Goal: Task Accomplishment & Management: Complete application form

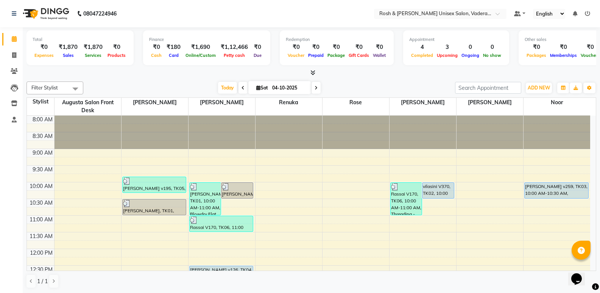
scroll to position [76, 0]
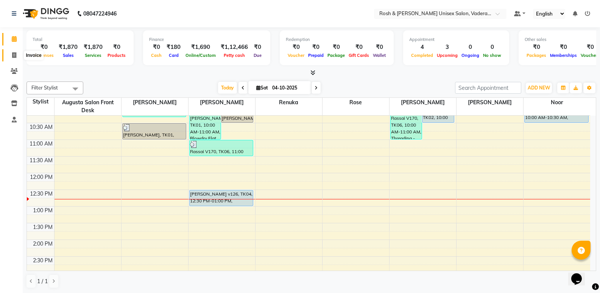
click at [17, 56] on span at bounding box center [14, 55] width 13 height 9
select select "8657"
select select "service"
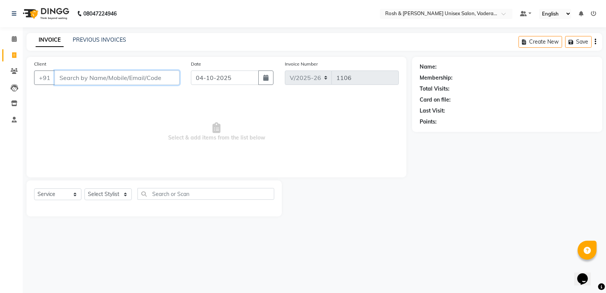
click at [98, 84] on input "Client" at bounding box center [117, 77] width 125 height 14
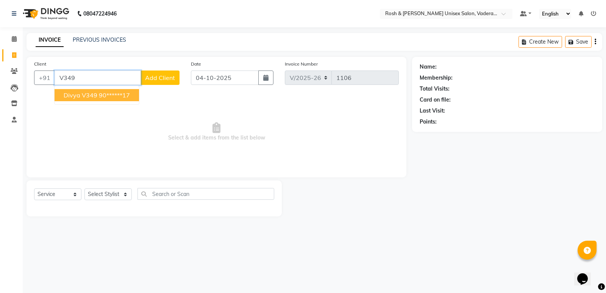
click at [100, 94] on ngb-highlight "90******17" at bounding box center [114, 95] width 31 height 8
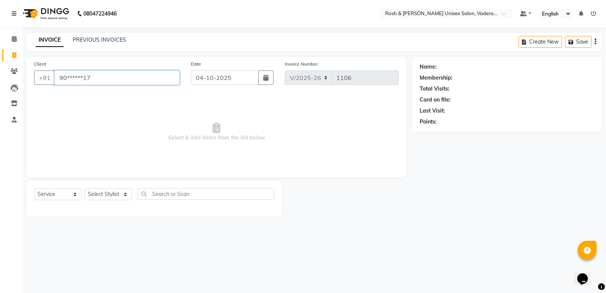
type input "90******17"
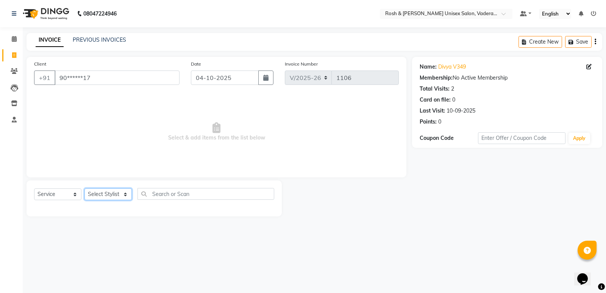
click at [119, 189] on select "Select Stylist Augusta Salon Front Desk [PERSON_NAME] [PERSON_NAME] Renuka Repo…" at bounding box center [107, 194] width 47 height 12
select select "87533"
click at [84, 188] on select "Select Stylist Augusta Salon Front Desk [PERSON_NAME] [PERSON_NAME] Renuka Repo…" at bounding box center [107, 194] width 47 height 12
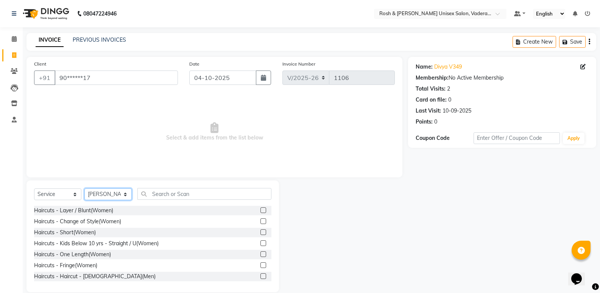
scroll to position [38, 0]
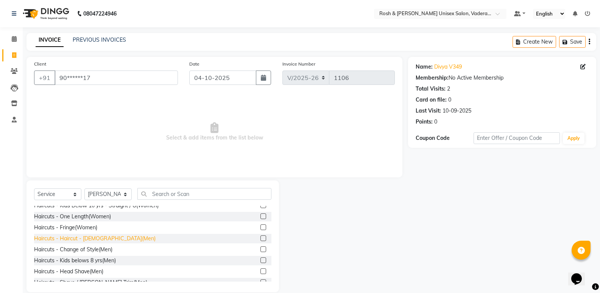
click at [103, 236] on div "Haircuts - Haircut - [DEMOGRAPHIC_DATA](Men)" at bounding box center [95, 238] width 122 height 8
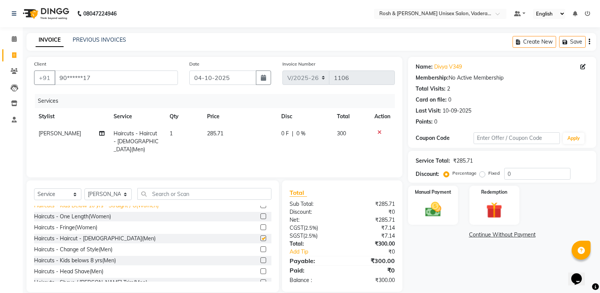
checkbox input "false"
click at [111, 195] on select "Select Stylist Augusta Salon Front Desk [PERSON_NAME] [PERSON_NAME] Renuka Repo…" at bounding box center [107, 194] width 47 height 12
select select "87618"
click at [84, 188] on select "Select Stylist Augusta Salon Front Desk [PERSON_NAME] [PERSON_NAME] Renuka Repo…" at bounding box center [107, 194] width 47 height 12
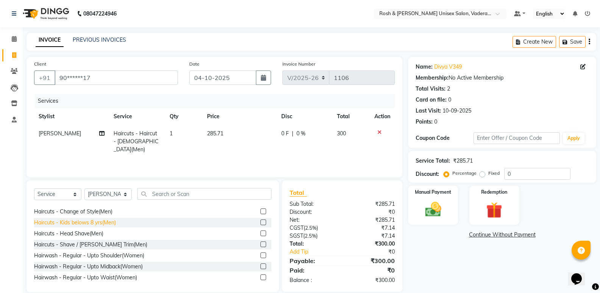
click at [108, 223] on div "Haircuts - Kids belows 8 yrs(Men)" at bounding box center [75, 223] width 82 height 8
checkbox input "false"
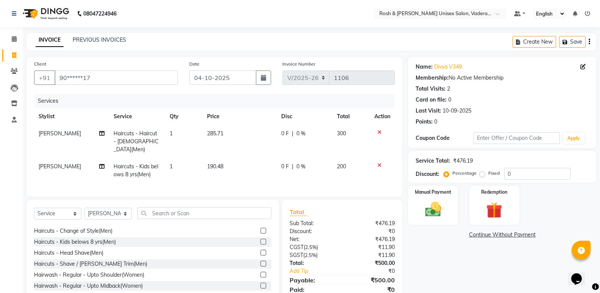
scroll to position [28, 0]
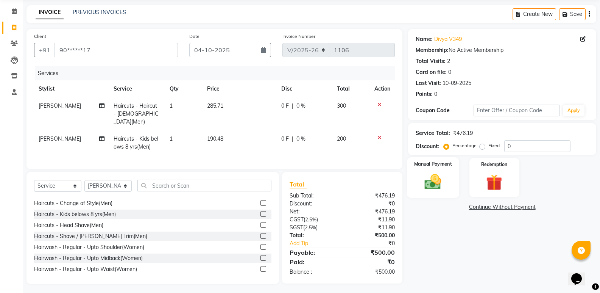
click at [434, 183] on img at bounding box center [433, 181] width 27 height 19
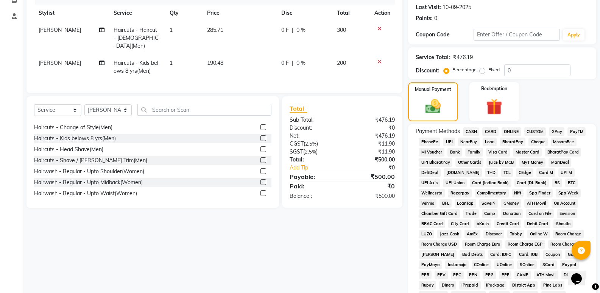
scroll to position [0, 0]
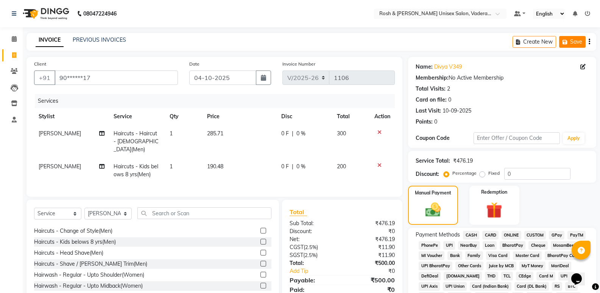
click at [567, 45] on button "Save" at bounding box center [572, 42] width 27 height 12
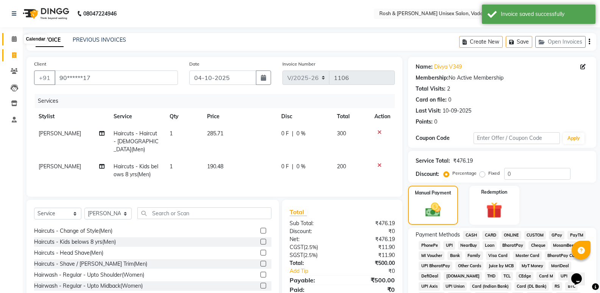
click at [15, 39] on icon at bounding box center [14, 39] width 5 height 6
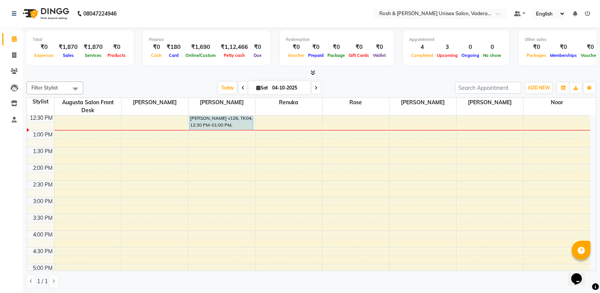
scroll to position [114, 0]
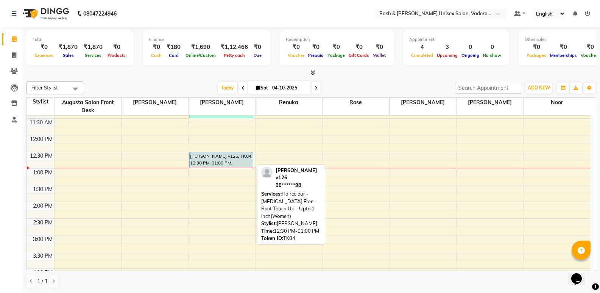
click at [223, 157] on div "[PERSON_NAME] v126, TK04, 12:30 PM-01:00 PM, Haircolour - [MEDICAL_DATA] Free -…" at bounding box center [222, 160] width 64 height 16
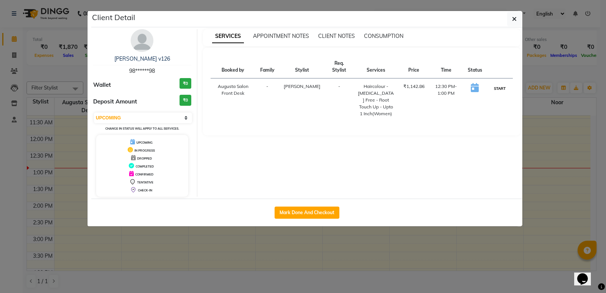
click at [500, 86] on button "START" at bounding box center [500, 88] width 16 height 9
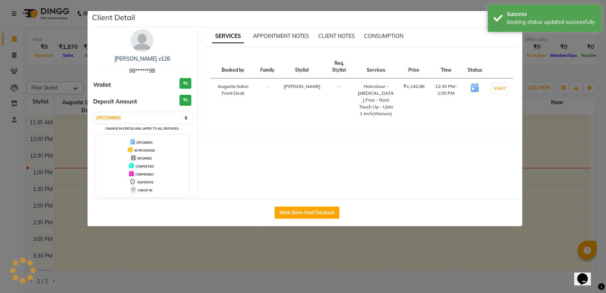
select select "1"
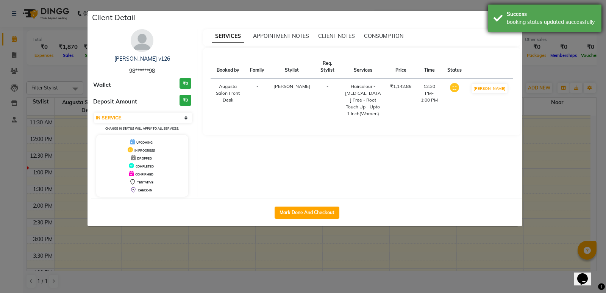
click at [517, 19] on div "booking status updated successfully" at bounding box center [551, 22] width 89 height 8
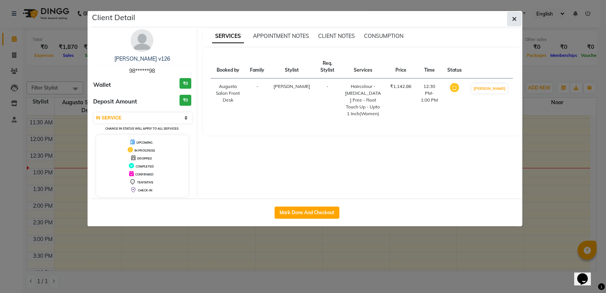
click at [511, 14] on button "button" at bounding box center [514, 19] width 14 height 14
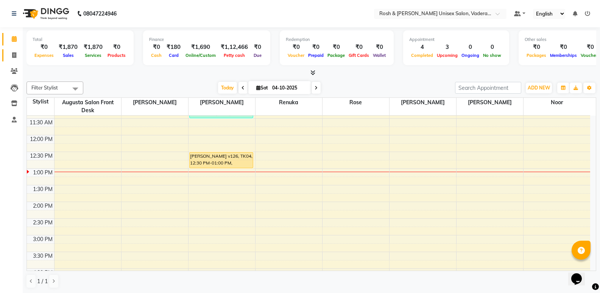
click at [11, 50] on link "Invoice" at bounding box center [11, 55] width 18 height 12
select select "service"
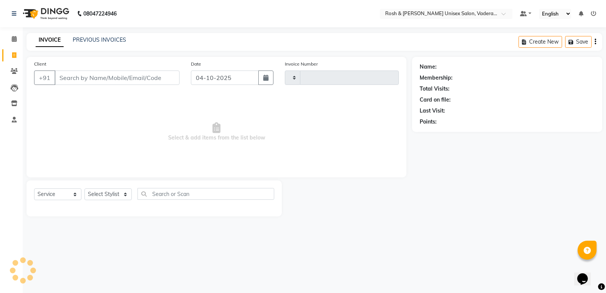
type input "1106"
select select "8657"
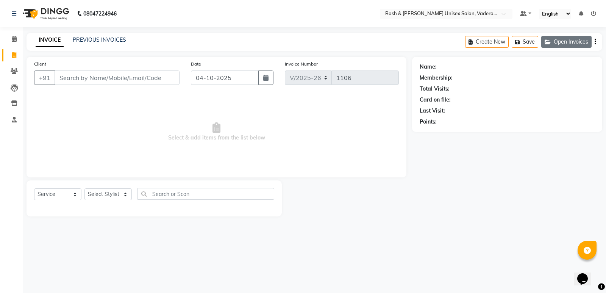
click at [562, 45] on button "Open Invoices" at bounding box center [566, 42] width 50 height 12
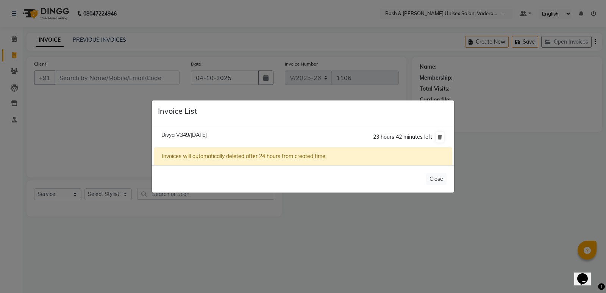
click at [207, 138] on span "Divya V349/04 October 2025" at bounding box center [183, 134] width 45 height 7
type input "90******17"
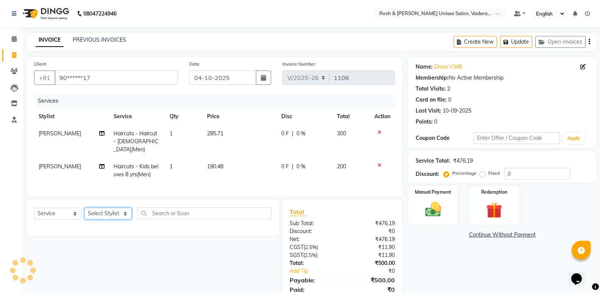
click at [92, 210] on select "Select Stylist Augusta Salon Front Desk [PERSON_NAME] [PERSON_NAME] Renuka Repo…" at bounding box center [107, 214] width 47 height 12
click at [84, 208] on select "Select Stylist Augusta Salon Front Desk [PERSON_NAME] [PERSON_NAME] Renuka Repo…" at bounding box center [107, 214] width 47 height 12
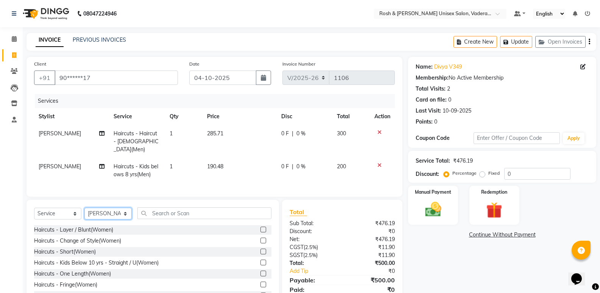
drag, startPoint x: 113, startPoint y: 214, endPoint x: 111, endPoint y: 206, distance: 8.9
click at [113, 214] on select "Select Stylist Augusta Salon Front Desk [PERSON_NAME] [PERSON_NAME] Renuka Repo…" at bounding box center [107, 214] width 47 height 12
select select "87533"
click at [84, 208] on select "Select Stylist Augusta Salon Front Desk [PERSON_NAME] [PERSON_NAME] Renuka Repo…" at bounding box center [107, 214] width 47 height 12
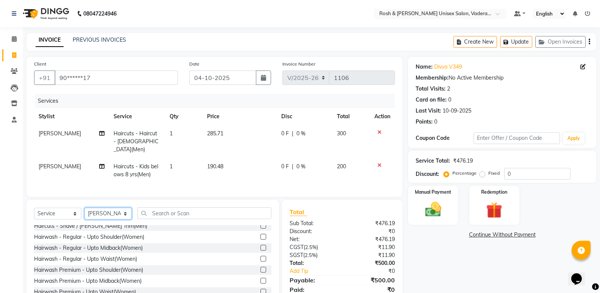
scroll to position [76, 0]
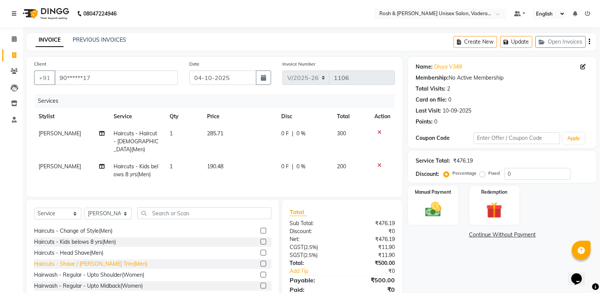
click at [91, 260] on div "Haircuts - Shave / [PERSON_NAME] Trim(Men)" at bounding box center [90, 264] width 113 height 8
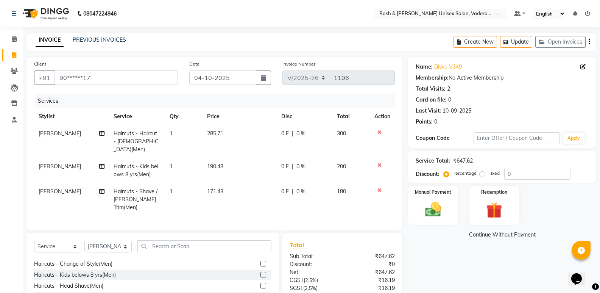
checkbox input "false"
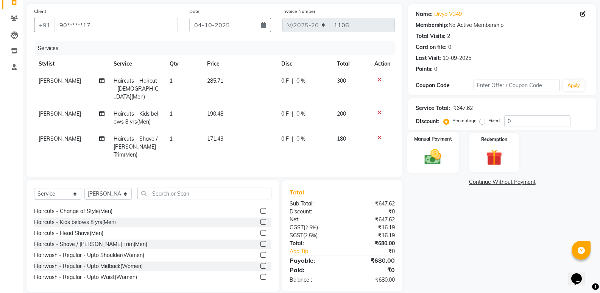
click at [431, 157] on img at bounding box center [433, 156] width 27 height 19
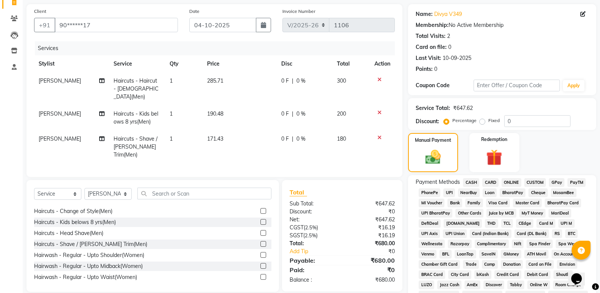
scroll to position [166, 0]
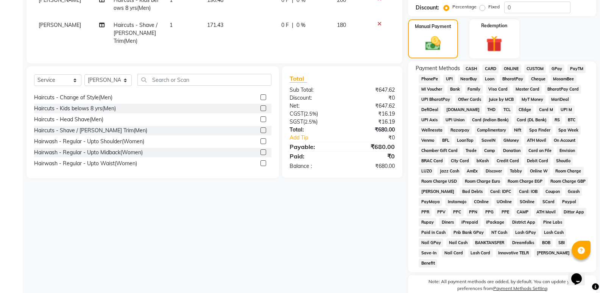
click at [447, 82] on span "UPI" at bounding box center [450, 79] width 12 height 9
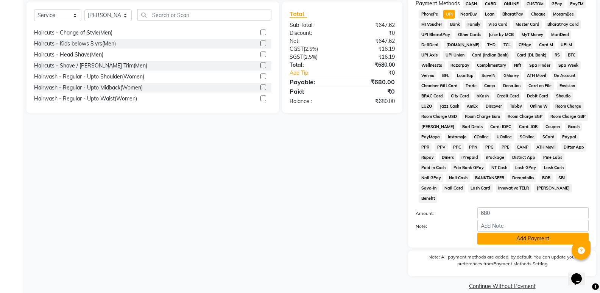
click at [522, 233] on button "Add Payment" at bounding box center [533, 239] width 111 height 12
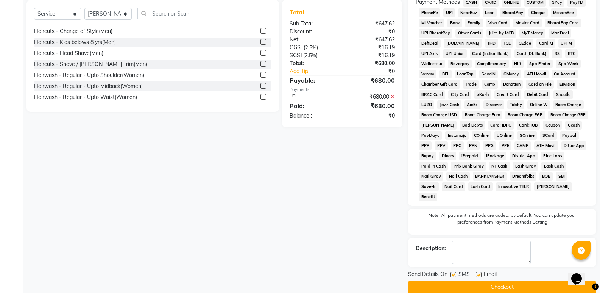
scroll to position [234, 0]
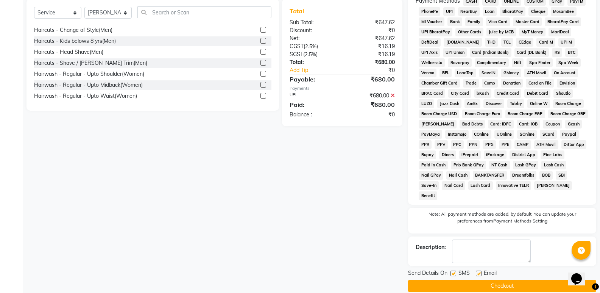
click at [519, 280] on button "Checkout" at bounding box center [502, 286] width 188 height 12
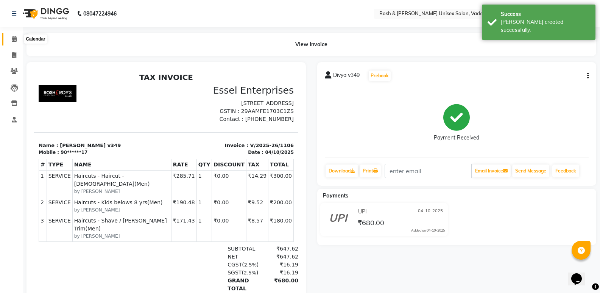
click at [12, 38] on icon at bounding box center [14, 39] width 5 height 6
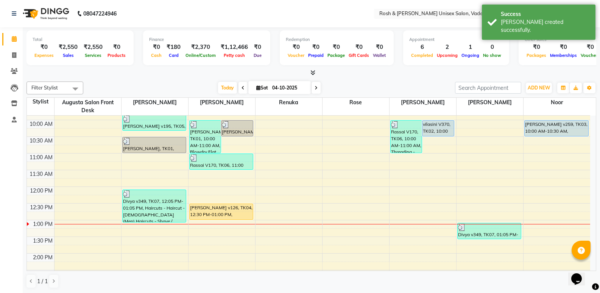
scroll to position [76, 0]
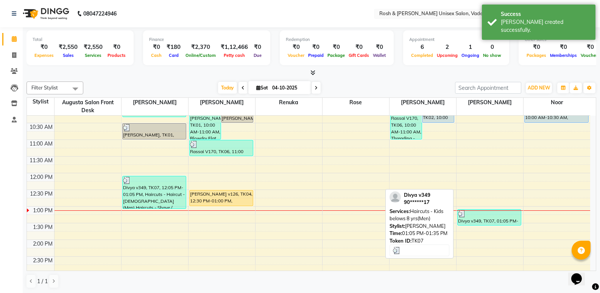
drag, startPoint x: 485, startPoint y: 221, endPoint x: 485, endPoint y: 213, distance: 7.6
click at [485, 213] on div "Divya v349, TK07, 01:05 PM-01:35 PM, Haircuts - Kids belows 8 yrs(Men)" at bounding box center [490, 217] width 64 height 16
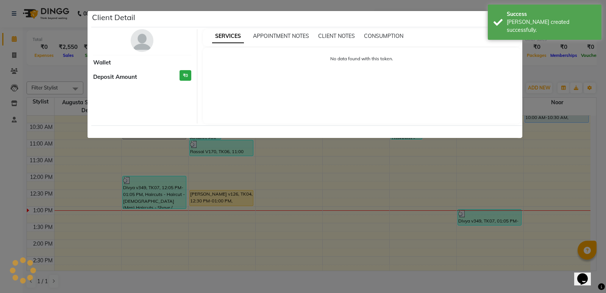
select select "3"
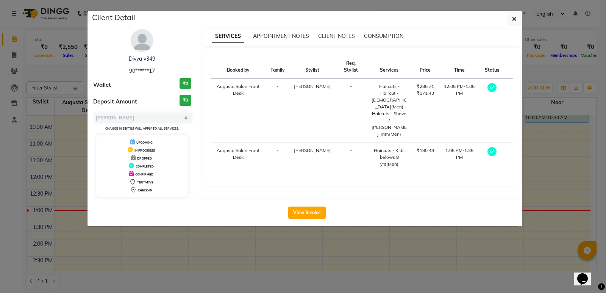
click at [537, 131] on ngb-modal-window "Client Detail Divya v349 90******17 Wallet ₹0 Deposit Amount ₹0 Select MARK DON…" at bounding box center [303, 146] width 606 height 293
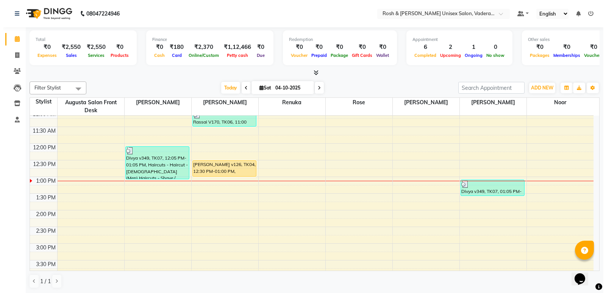
scroll to position [114, 0]
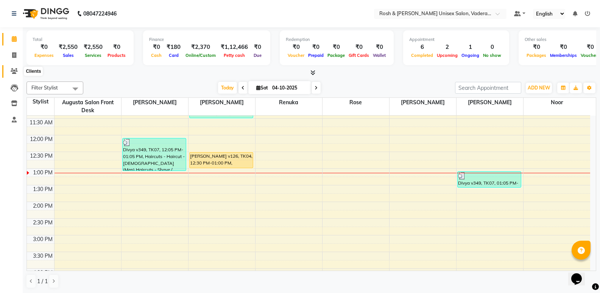
click at [19, 74] on span at bounding box center [14, 71] width 13 height 9
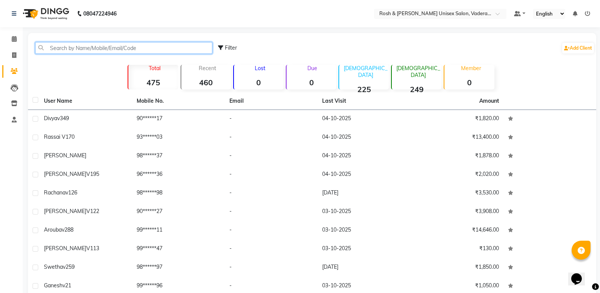
click at [123, 50] on input "text" at bounding box center [123, 48] width 177 height 12
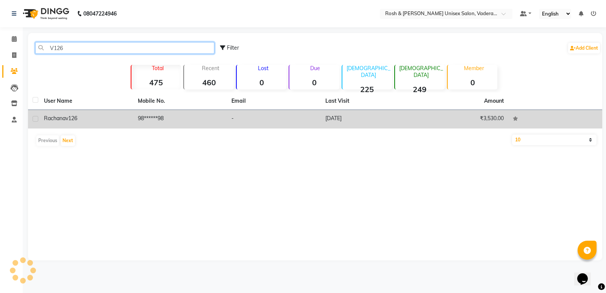
type input "V126"
click at [100, 118] on div "rachana v126" at bounding box center [86, 118] width 85 height 8
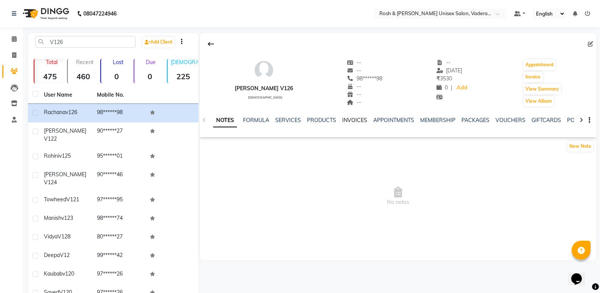
click at [358, 121] on link "INVOICES" at bounding box center [354, 120] width 25 height 7
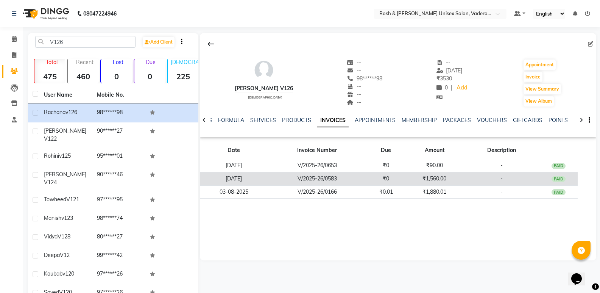
click at [359, 179] on td "V/2025-26/0583" at bounding box center [317, 178] width 99 height 13
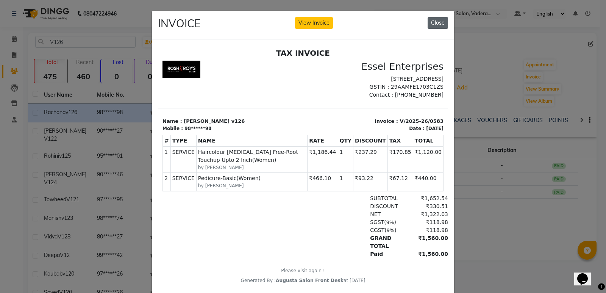
click at [442, 19] on button "Close" at bounding box center [438, 23] width 20 height 12
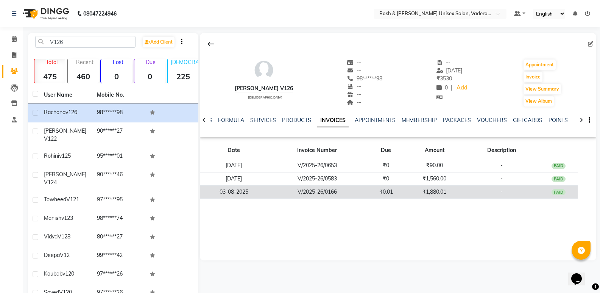
click at [375, 193] on td "₹0.01" at bounding box center [386, 191] width 39 height 13
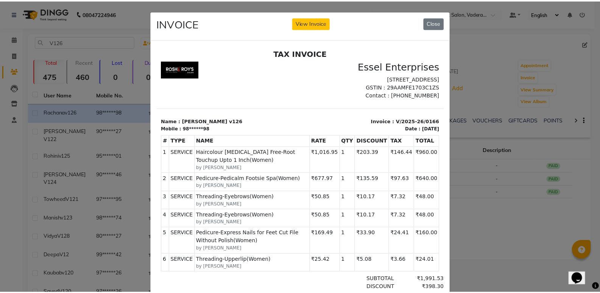
scroll to position [38, 0]
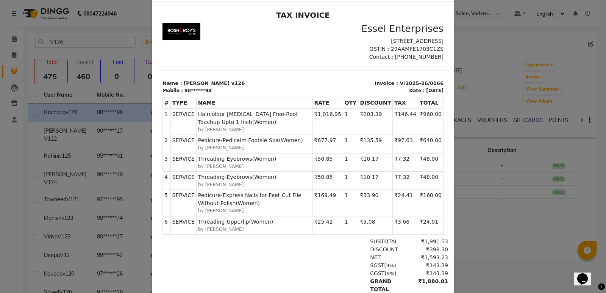
click at [521, 119] on ngb-modal-window "INVOICE View Invoice Close" at bounding box center [303, 146] width 606 height 293
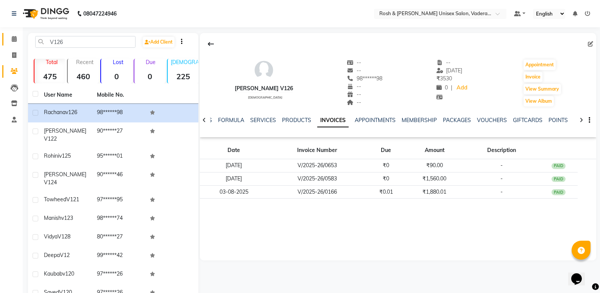
click at [15, 40] on icon at bounding box center [14, 39] width 5 height 6
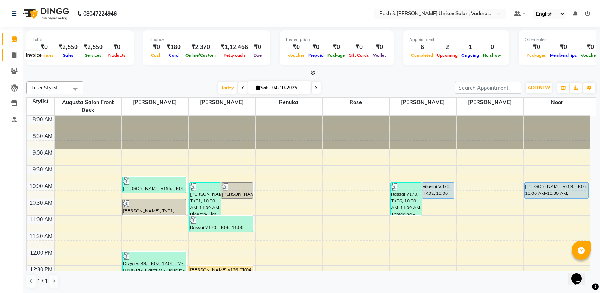
click at [9, 52] on span at bounding box center [14, 55] width 13 height 9
select select "service"
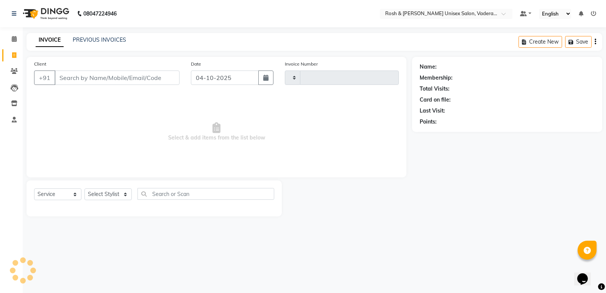
type input "1107"
select select "8657"
click at [132, 75] on input "Client" at bounding box center [117, 77] width 125 height 14
click at [16, 72] on icon at bounding box center [14, 71] width 7 height 6
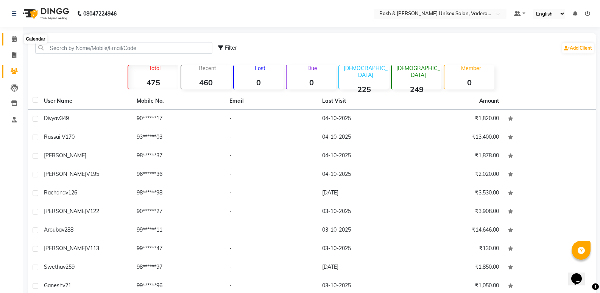
click at [16, 41] on icon at bounding box center [14, 39] width 5 height 6
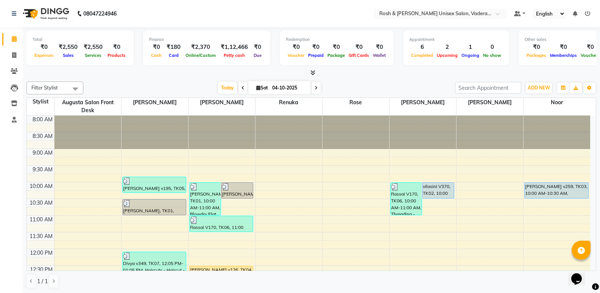
click at [239, 91] on span at bounding box center [243, 88] width 9 height 12
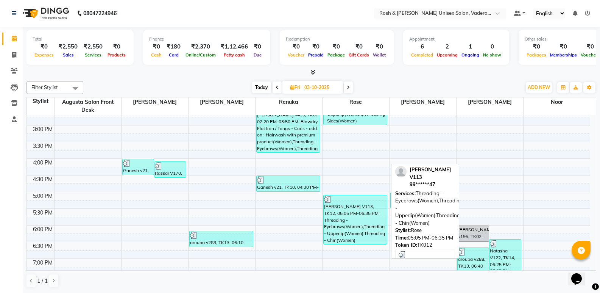
scroll to position [240, 0]
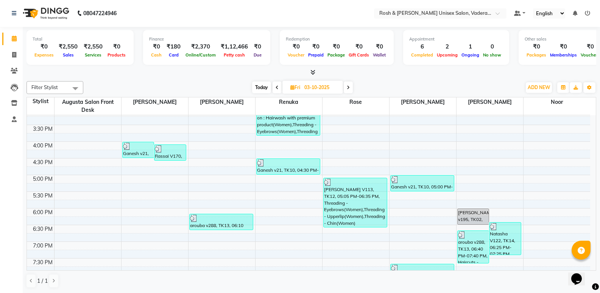
click at [263, 88] on span "Today" at bounding box center [261, 87] width 19 height 12
type input "04-10-2025"
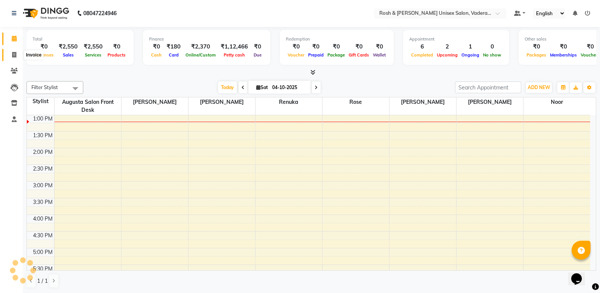
click at [15, 56] on icon at bounding box center [14, 55] width 4 height 6
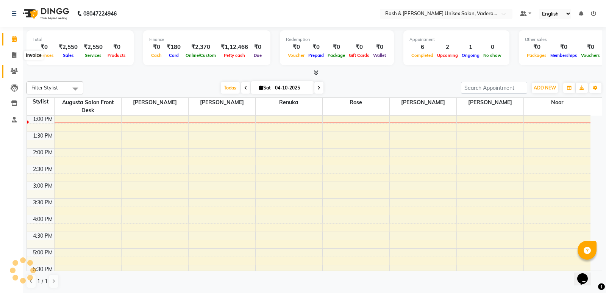
select select "8657"
select select "service"
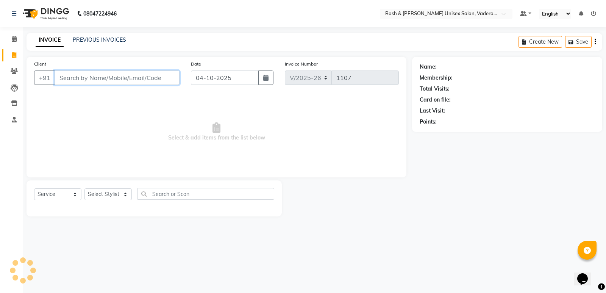
click at [79, 79] on input "Client" at bounding box center [117, 77] width 125 height 14
type input "9948651644"
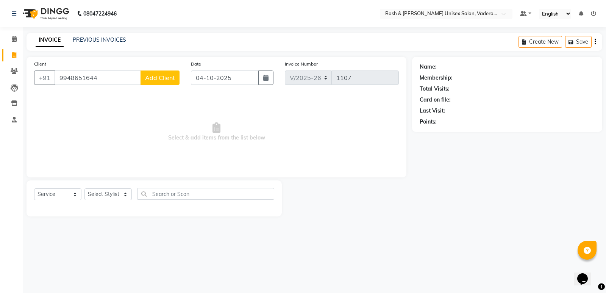
click at [162, 80] on span "Add Client" at bounding box center [160, 78] width 30 height 8
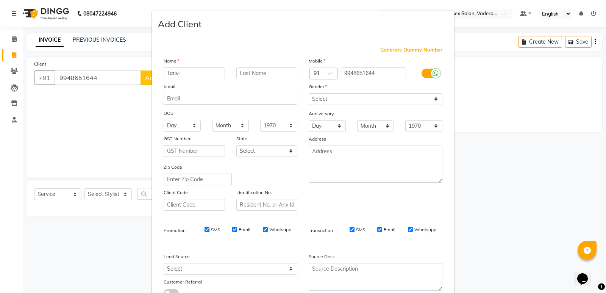
type input "Tanvi"
type input "V357"
click at [347, 101] on select "Select Male Female Other Prefer Not To Say" at bounding box center [376, 99] width 134 height 12
select select "female"
click at [309, 93] on select "Select Male Female Other Prefer Not To Say" at bounding box center [376, 99] width 134 height 12
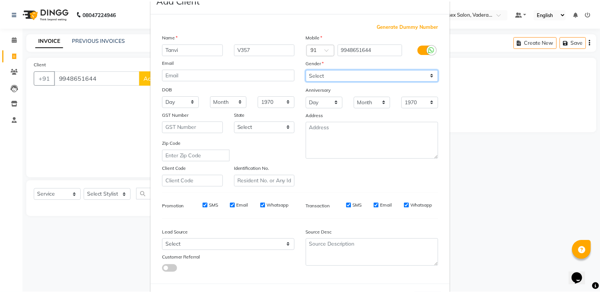
scroll to position [57, 0]
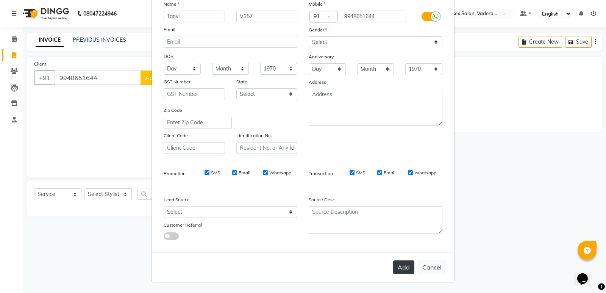
click at [395, 269] on button "Add" at bounding box center [403, 267] width 21 height 14
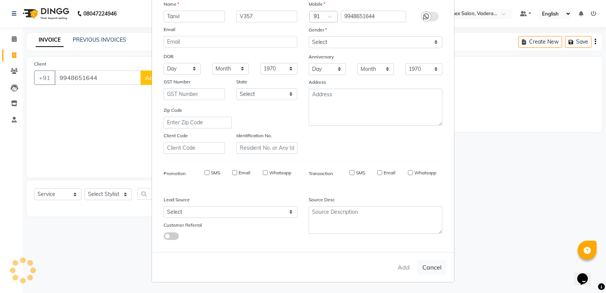
type input "99******44"
select select
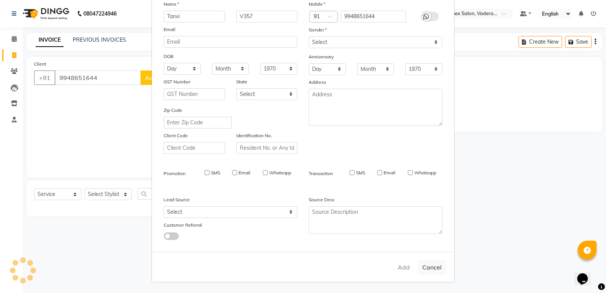
select select
checkbox input "false"
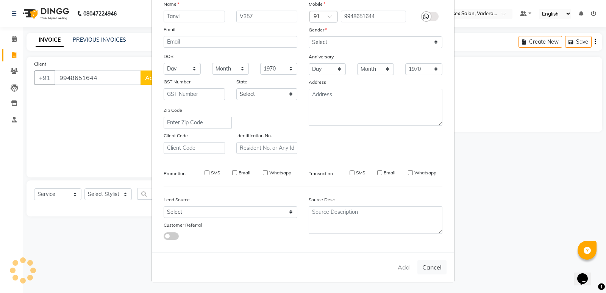
checkbox input "false"
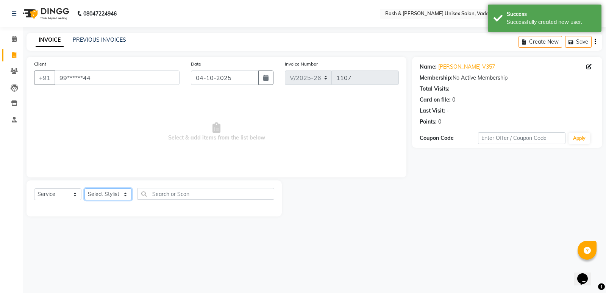
click at [93, 193] on select "Select Stylist Augusta Salon Front Desk [PERSON_NAME] [PERSON_NAME] Renuka Repo…" at bounding box center [107, 194] width 47 height 12
select select "87536"
click at [84, 188] on select "Select Stylist Augusta Salon Front Desk [PERSON_NAME] [PERSON_NAME] Renuka Repo…" at bounding box center [107, 194] width 47 height 12
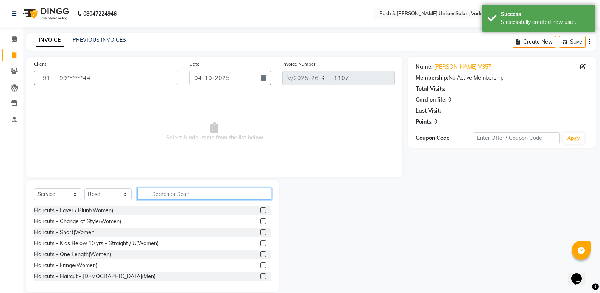
click at [170, 194] on input "text" at bounding box center [204, 194] width 134 height 12
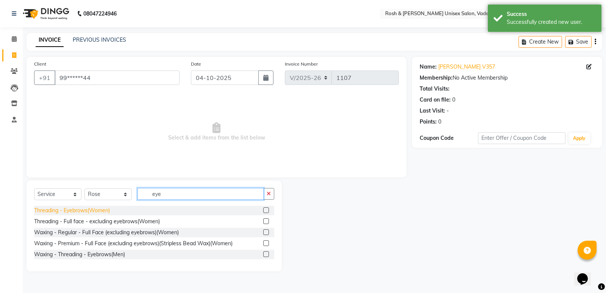
type input "eye"
click at [95, 213] on div "Threading - Eyebrows(Women)" at bounding box center [72, 210] width 76 height 8
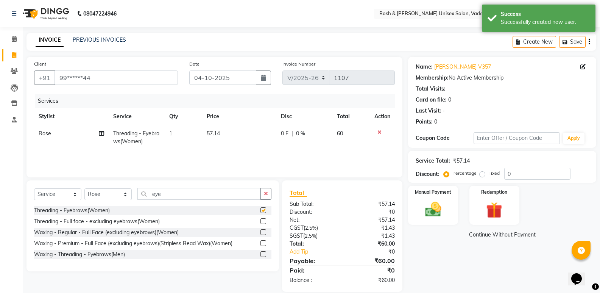
checkbox input "false"
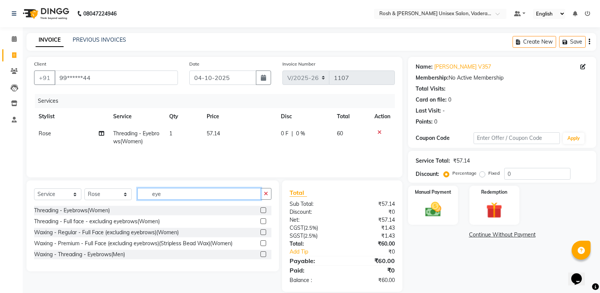
click at [187, 198] on input "eye" at bounding box center [198, 194] width 123 height 12
type input "e"
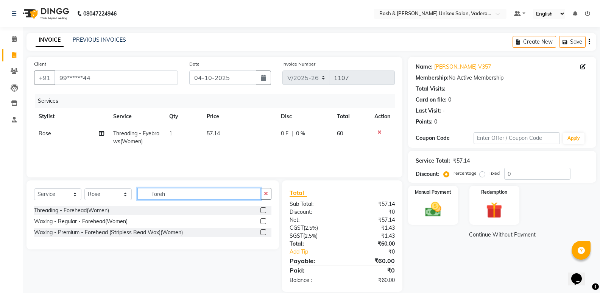
type input "foreh"
click at [96, 214] on div "Threading - Forehead(Women)" at bounding box center [71, 210] width 75 height 8
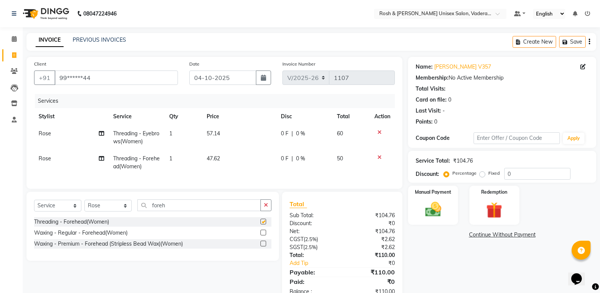
checkbox input "false"
click at [186, 208] on input "foreh" at bounding box center [198, 205] width 123 height 12
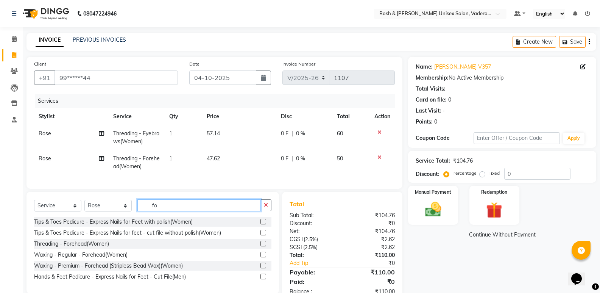
type input "f"
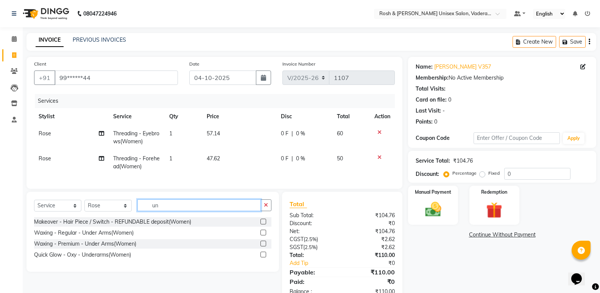
type input "u"
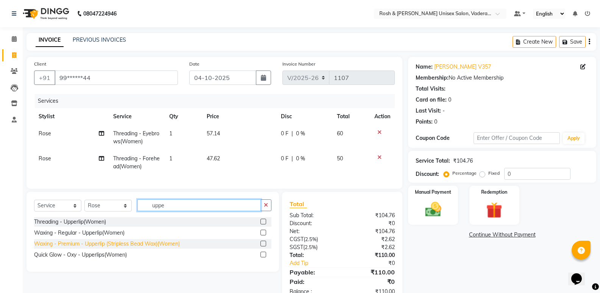
type input "uppe"
click at [101, 248] on div "Waxing - Premium - Upperlip (Stripless Bead Wax)(Women)" at bounding box center [107, 244] width 146 height 8
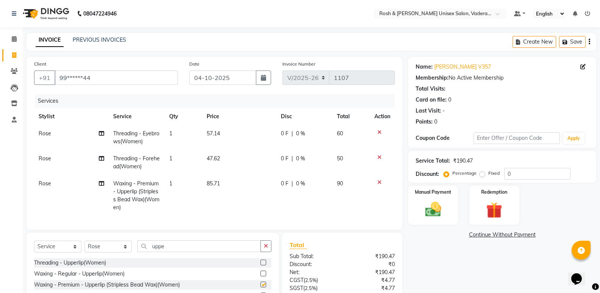
checkbox input "false"
click at [178, 252] on input "uppe" at bounding box center [198, 246] width 123 height 12
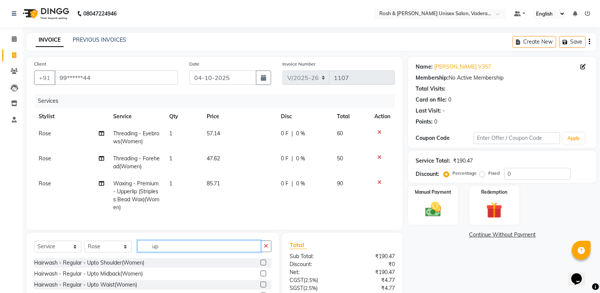
type input "u"
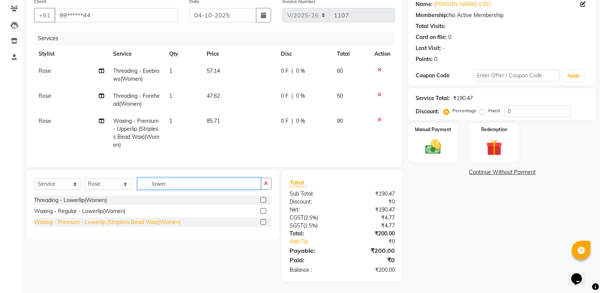
type input "lower"
click at [148, 222] on div "Waxing - Premium - Lowerlip (Stripless Bead Wax)(Women)" at bounding box center [107, 222] width 147 height 8
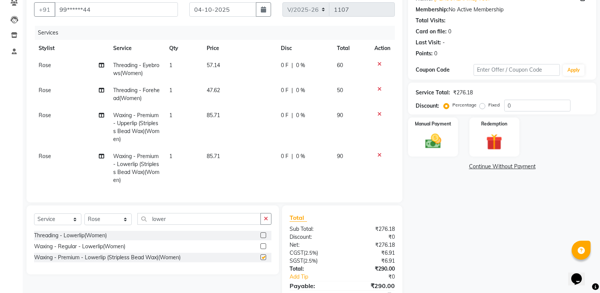
checkbox input "false"
click at [178, 219] on input "lower" at bounding box center [198, 219] width 123 height 12
type input "l"
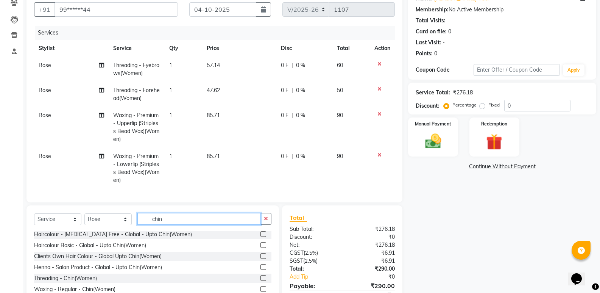
scroll to position [106, 0]
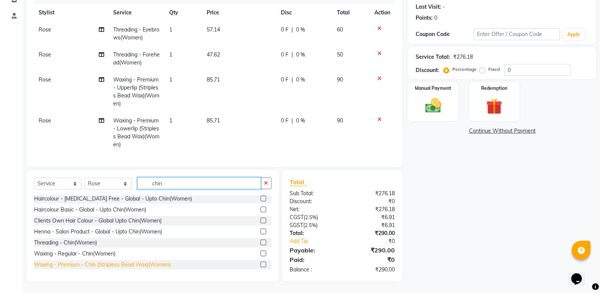
type input "chin"
click at [115, 268] on div "Waxing - Premium - Chin (Stripless Bead Wax)(Women)" at bounding box center [102, 265] width 137 height 8
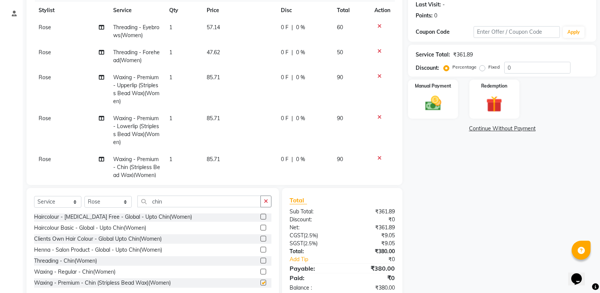
checkbox input "false"
click at [198, 206] on input "chin" at bounding box center [198, 201] width 123 height 12
type input "c"
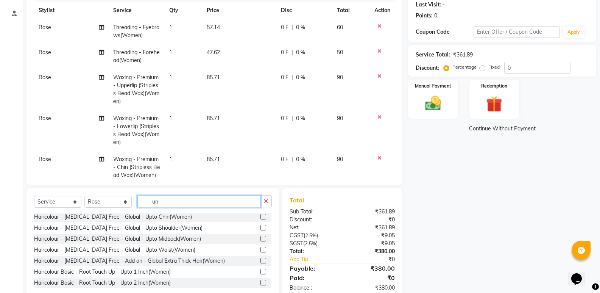
scroll to position [0, 0]
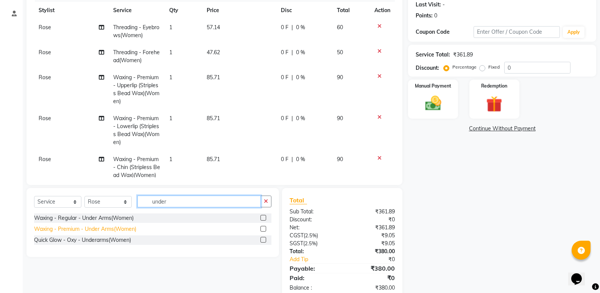
type input "under"
click at [123, 229] on div "Waxing - Premium - Under Arms(Women)" at bounding box center [85, 229] width 102 height 8
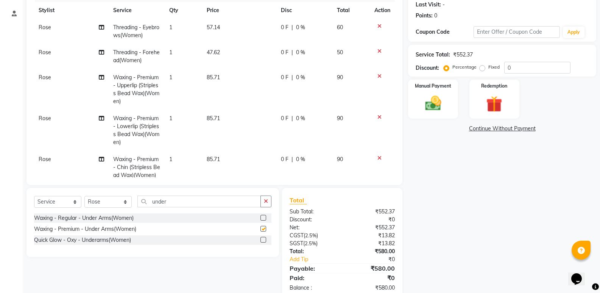
checkbox input "false"
click at [187, 203] on input "under" at bounding box center [198, 201] width 123 height 12
type input "u"
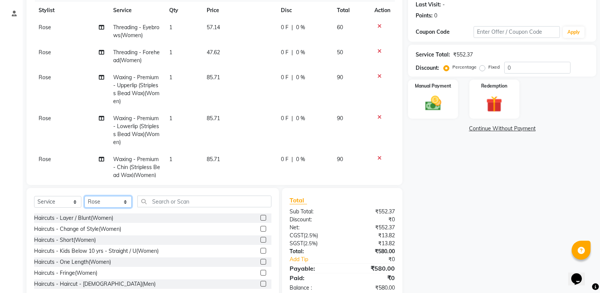
click at [105, 205] on select "Select Stylist Augusta Salon Front Desk [PERSON_NAME] [PERSON_NAME] Renuka Repo…" at bounding box center [107, 202] width 47 height 12
select select "87618"
click at [84, 196] on select "Select Stylist Augusta Salon Front Desk [PERSON_NAME] [PERSON_NAME] Renuka Repo…" at bounding box center [107, 202] width 47 height 12
click at [171, 195] on div "Select Service Product Membership Package Voucher Prepaid Gift Card Select Styl…" at bounding box center [153, 244] width 253 height 112
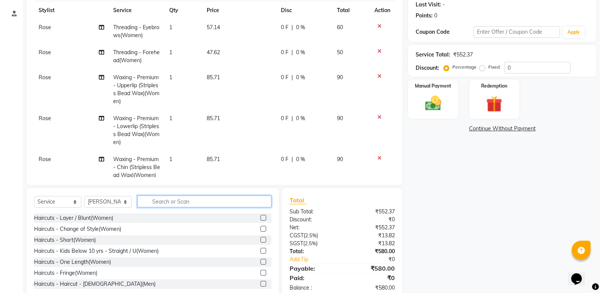
click at [171, 198] on input "text" at bounding box center [204, 201] width 134 height 12
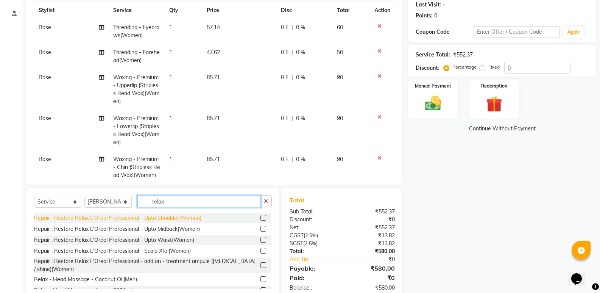
type input "relax"
click at [164, 220] on div "Repair : Restore Relax L'Oreal Professional - Upto Shoulder(Women)" at bounding box center [117, 218] width 167 height 8
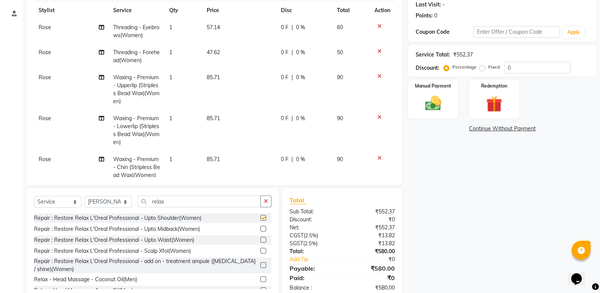
checkbox input "false"
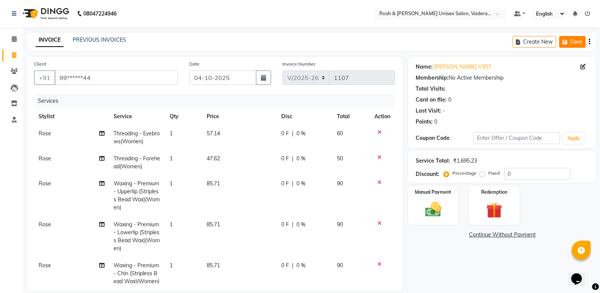
click at [574, 41] on button "Save" at bounding box center [572, 42] width 27 height 12
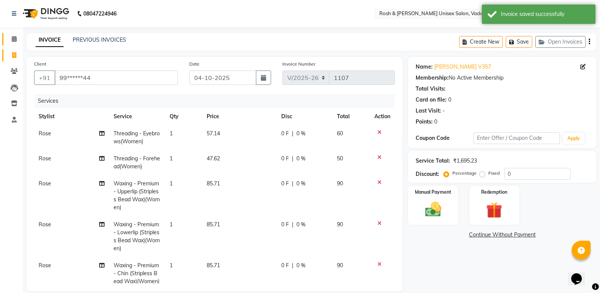
click at [11, 45] on link "Calendar" at bounding box center [11, 39] width 18 height 12
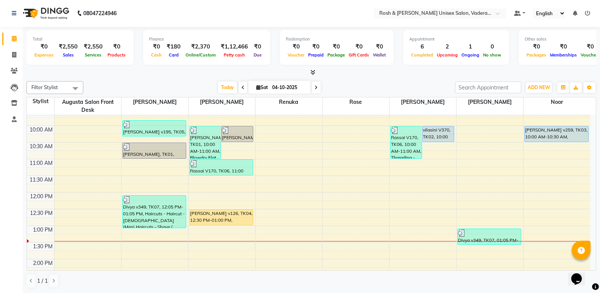
scroll to position [38, 0]
